Goal: Task Accomplishment & Management: Manage account settings

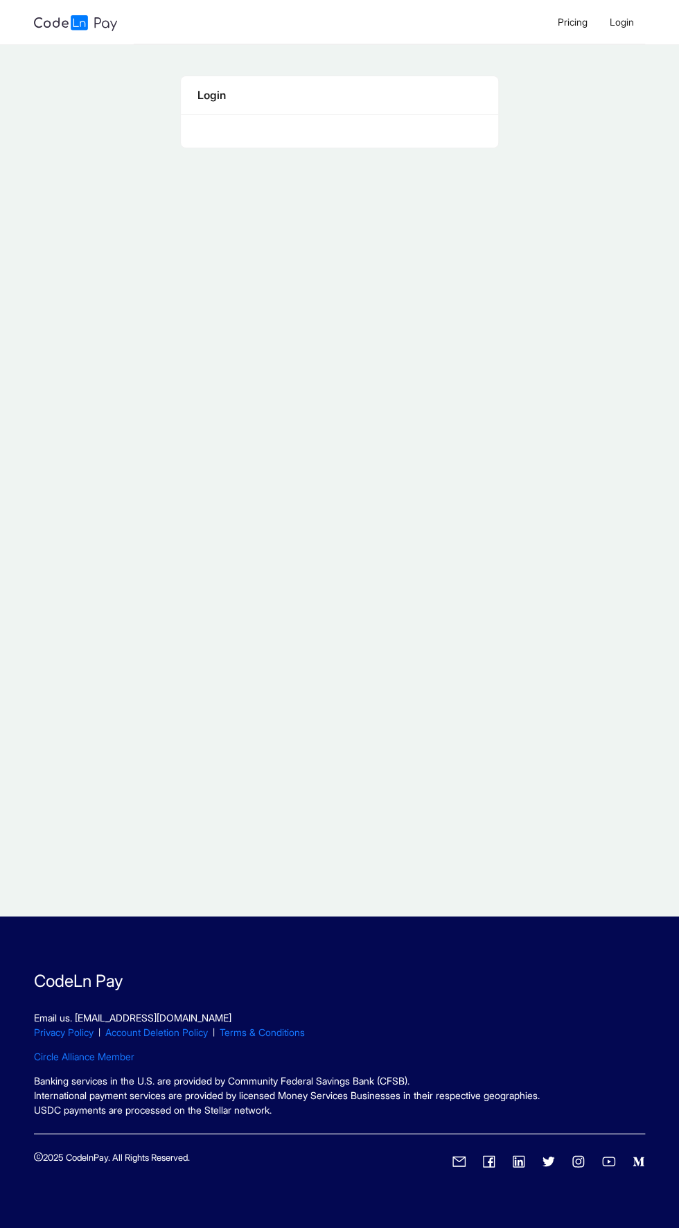
click at [229, 97] on div "Login" at bounding box center [340, 95] width 285 height 17
click at [604, 19] on li "Login" at bounding box center [622, 22] width 46 height 44
click at [621, 43] on li "Login" at bounding box center [622, 22] width 46 height 44
click at [615, 43] on li "Login" at bounding box center [622, 22] width 46 height 44
click at [621, 43] on li "Login" at bounding box center [622, 22] width 46 height 44
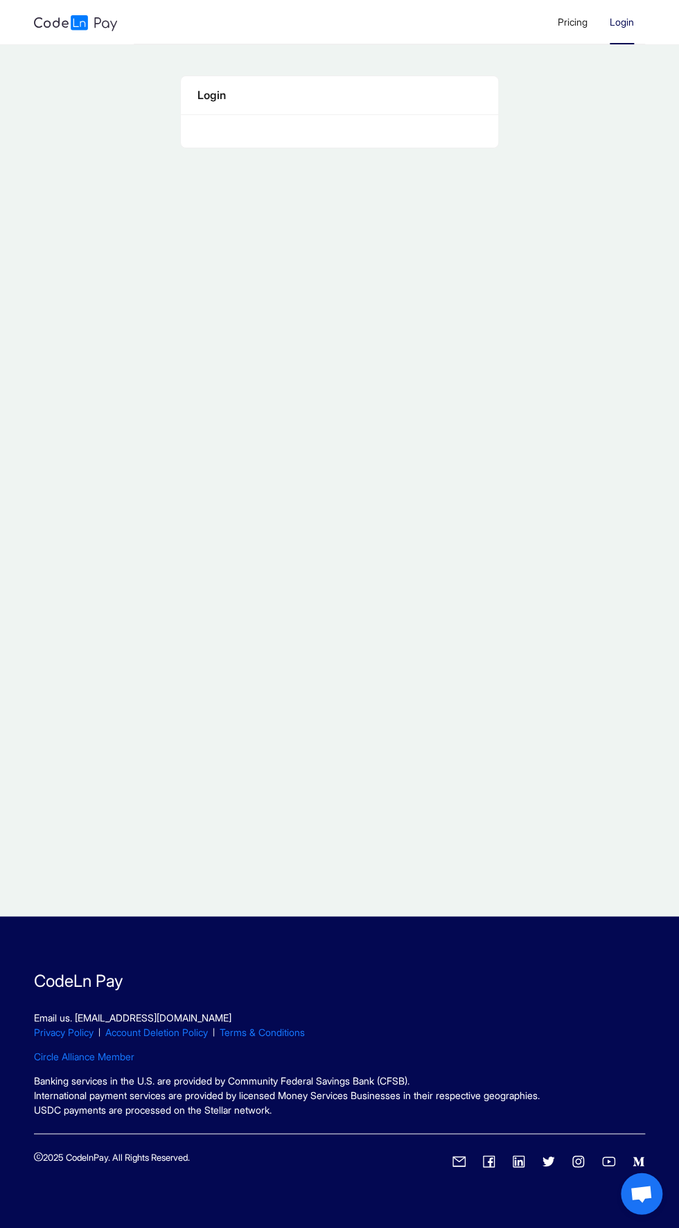
click at [211, 105] on div "Login" at bounding box center [340, 95] width 318 height 39
